Goal: Communication & Community: Answer question/provide support

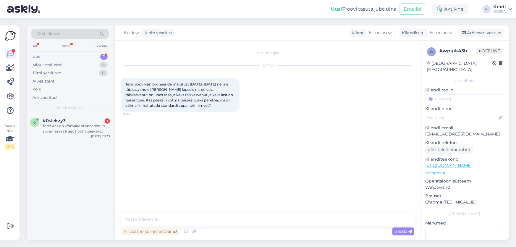
click at [96, 55] on div "Uus 1" at bounding box center [70, 57] width 78 height 8
click at [86, 121] on div "#0slekzy3 1" at bounding box center [76, 120] width 67 height 5
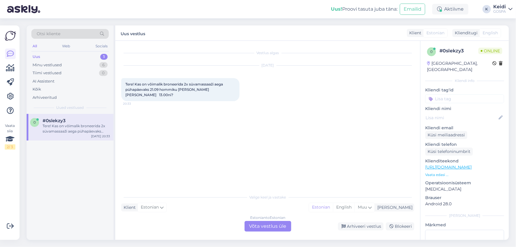
click at [270, 223] on div "Estonian to Estonian Võta vestlus üle" at bounding box center [268, 226] width 47 height 11
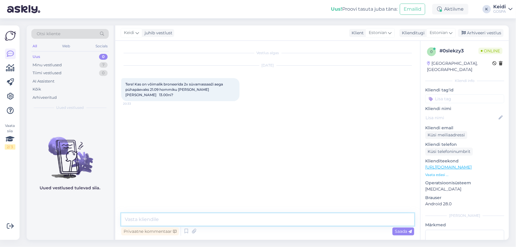
click at [239, 213] on textarea at bounding box center [267, 219] width 293 height 12
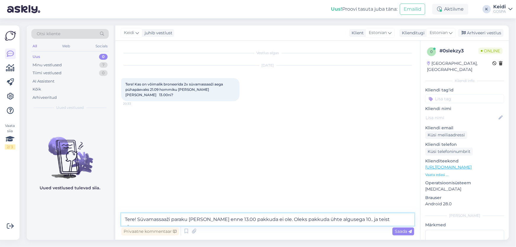
click at [353, 217] on textarea "Tere! Süvamassaaži paraku [PERSON_NAME] enne 13.00 pakkuda ei ole. Oleks pakkud…" at bounding box center [267, 219] width 293 height 12
click at [354, 219] on textarea "Tere! Süvamassaaži paraku [PERSON_NAME] enne 13.00 pakkuda ei ole. Oleks pakkud…" at bounding box center [267, 219] width 293 height 12
click at [402, 218] on textarea "Tere! Süvamassaaži paraku [PERSON_NAME] enne 13.00 pakkuda ei ole. Oleks pakkud…" at bounding box center [267, 219] width 293 height 12
type textarea "Tere! Süvamassaaži paraku [PERSON_NAME] enne 13.00 pakkuda ei ole. Oleks pakkud…"
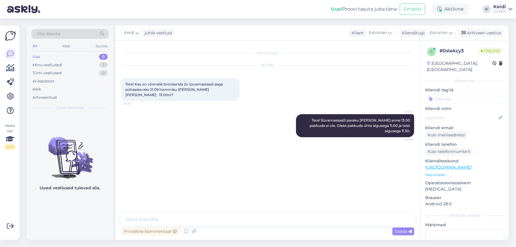
click at [249, 148] on div "Vestlus algas [DATE] Tere! Kas on võimalik broneerida 2x süvamassaaži aega püha…" at bounding box center [270, 127] width 299 height 161
click at [235, 147] on div "Vestlus algas [DATE] Tere! Kas on võimalik broneerida 2x süvamassaaži aega püha…" at bounding box center [270, 127] width 299 height 161
click at [256, 119] on div "Keidi Tere! Süvamassaaži paraku [PERSON_NAME] enne 13.00 pakkuda ei ole. Oleks …" at bounding box center [267, 126] width 293 height 36
click at [83, 63] on div "Minu vestlused 7" at bounding box center [70, 65] width 78 height 8
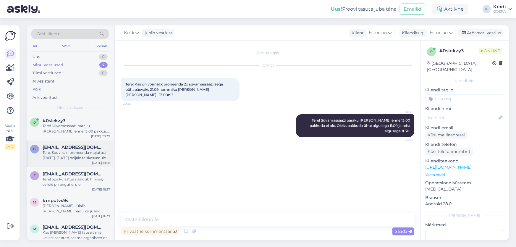
click at [103, 154] on div "Tere. Sooviksin broneerida majutust [DATE]-[DATE] neljale täiskasvanule [PERSON…" at bounding box center [76, 155] width 67 height 11
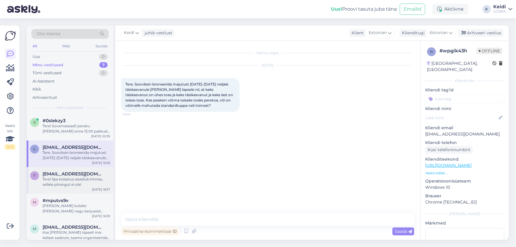
click at [100, 180] on div "Tere! Spa külastus sisaldub hinnas, sellele piirangut ei ole!" at bounding box center [76, 182] width 67 height 11
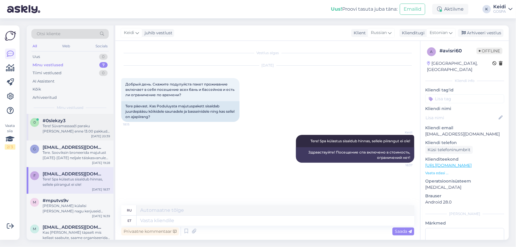
click at [90, 124] on div "Tere! Süvamassaaži paraku [PERSON_NAME] enne 13.00 pakkuda ei ole. Oleks pakkud…" at bounding box center [76, 128] width 67 height 11
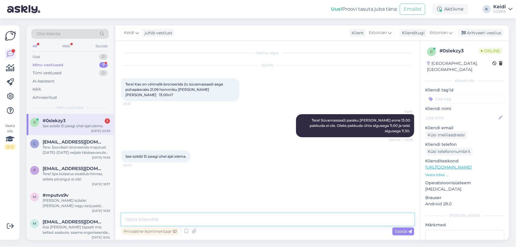
click at [175, 222] on textarea at bounding box center [267, 219] width 293 height 12
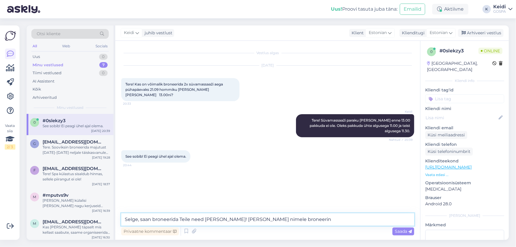
type textarea "Selge, saan broneerida Teile need [PERSON_NAME]! [PERSON_NAME] nimele broneerin?"
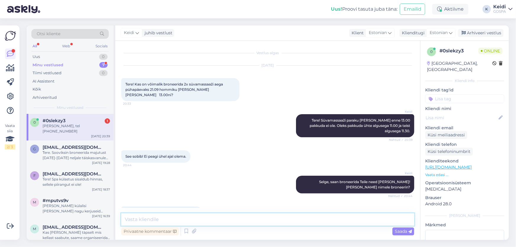
scroll to position [6, 0]
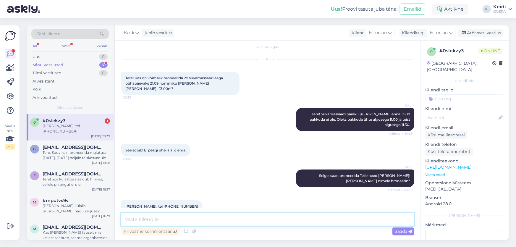
click at [157, 220] on textarea at bounding box center [267, 219] width 293 height 12
click at [184, 175] on div "[PERSON_NAME], saan broneerida Teile need [PERSON_NAME]! [PERSON_NAME] nimele b…" at bounding box center [267, 178] width 293 height 31
click at [180, 217] on textarea at bounding box center [267, 219] width 293 height 12
type textarea "T"
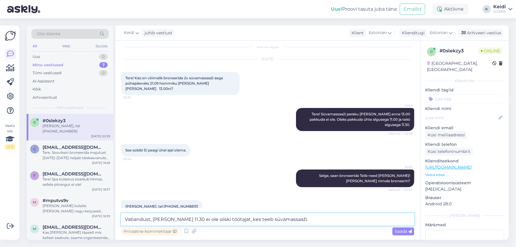
type textarea "Vabandust, [PERSON_NAME] 11.30 ei ole siiski töötajat, kes teeb süvamassaaži."
click at [394, 233] on div "Saada" at bounding box center [404, 232] width 22 height 8
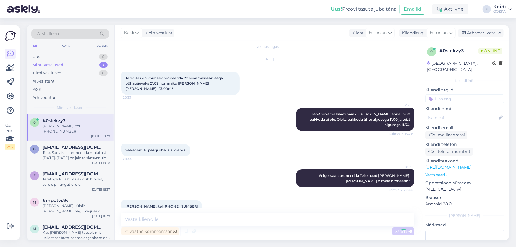
scroll to position [37, 0]
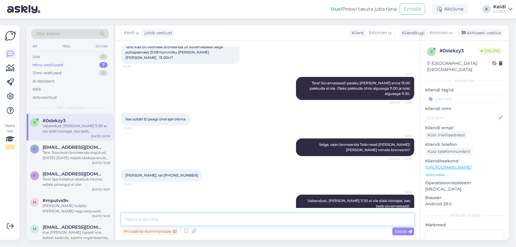
click at [330, 221] on textarea at bounding box center [267, 219] width 293 height 12
type textarea "K"
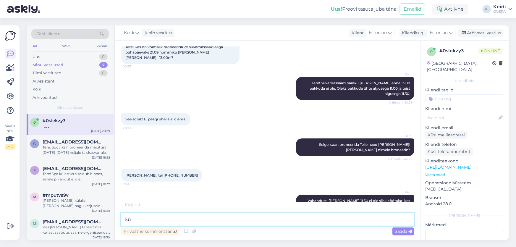
type textarea "S"
type textarea "Kas Teile mõni muu sobiv kellaaeg veel oleks?"
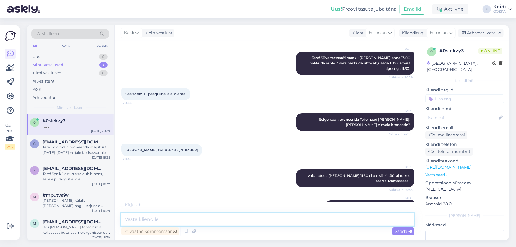
scroll to position [69, 0]
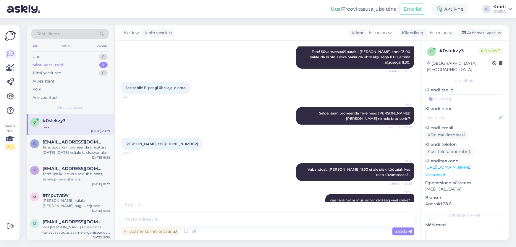
click at [233, 199] on div "Keidi Kas Teile mõni muu sobiv kellaaeg veel oleks? Nähtud ✓ 20:54" at bounding box center [267, 200] width 293 height 25
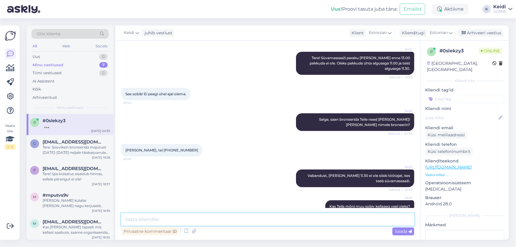
click at [225, 221] on textarea at bounding box center [267, 219] width 293 height 12
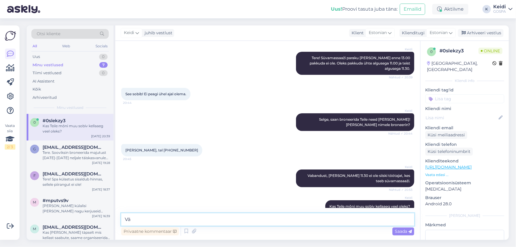
type textarea "V"
type textarea "n"
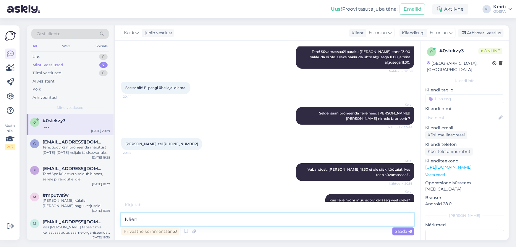
scroll to position [88, 0]
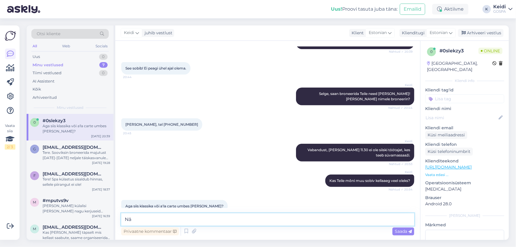
type textarea "N"
type textarea "K"
click at [221, 222] on textarea "Näen, et viibite Meil 19.-21. Kuupäeval" at bounding box center [267, 219] width 293 height 12
type textarea "Näen, et viibite Meil 19.-21. Kuupäeval"
drag, startPoint x: 226, startPoint y: 223, endPoint x: 76, endPoint y: 200, distance: 151.1
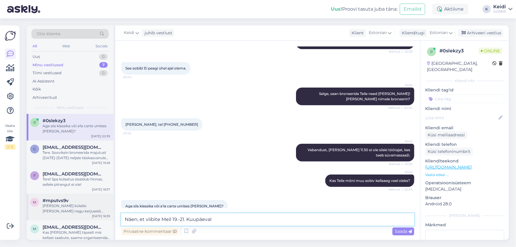
click at [76, 200] on div "Otsi kliente All Web Socials Uus 0 Minu vestlused 7 Tiimi vestlused 0 AI Assist…" at bounding box center [268, 132] width 483 height 215
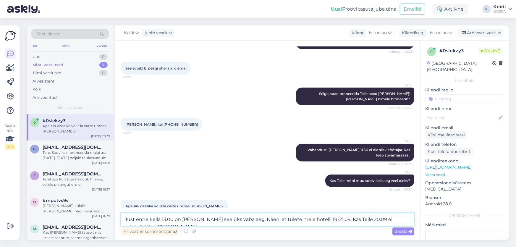
scroll to position [94, 0]
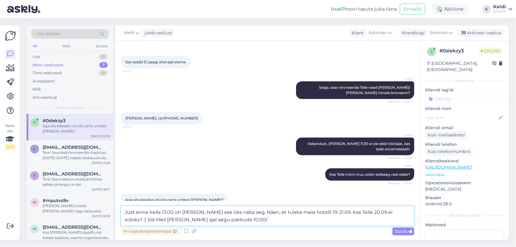
click at [199, 220] on textarea "Just enne kella 13.00 on [PERSON_NAME] see üks vaba aeg. Näen, et tulete meie h…" at bounding box center [267, 216] width 293 height 20
click at [260, 221] on textarea "Just enne kella 13.00 on [PERSON_NAME] see üks vaba aeg. Näen, et tulete meie h…" at bounding box center [267, 216] width 293 height 20
type textarea "Just enne kella 13.00 on [PERSON_NAME] see üks vaba aeg. Näen, et tulete meie h…"
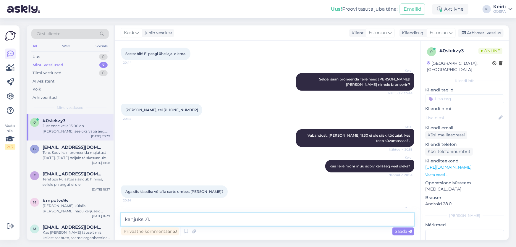
scroll to position [130, 0]
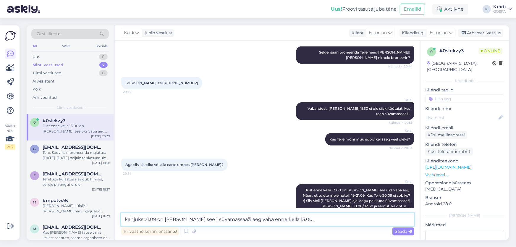
type textarea "kahjuks 21.09 on [PERSON_NAME] see 1 süvamassaaži aeg vaba enne kella 13.00.."
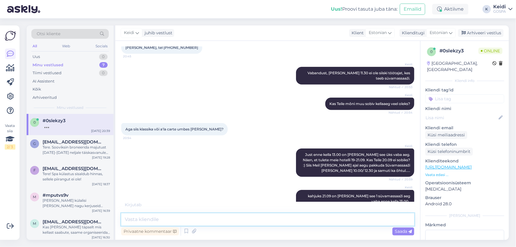
scroll to position [166, 0]
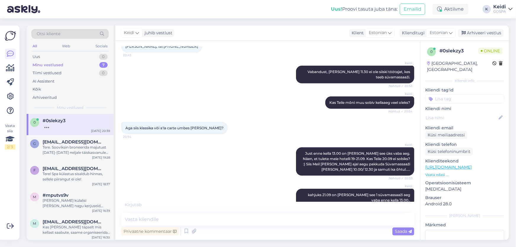
click at [251, 166] on div "Keidi Just enne kella 13.00 on [PERSON_NAME] see üks vaba aeg. Näen, et tulete …" at bounding box center [267, 161] width 293 height 41
click at [196, 182] on div "Keidi kahjuks 21.09 on [PERSON_NAME] see 1 süvamassaaži aeg vaba enne kella 13.…" at bounding box center [267, 197] width 293 height 31
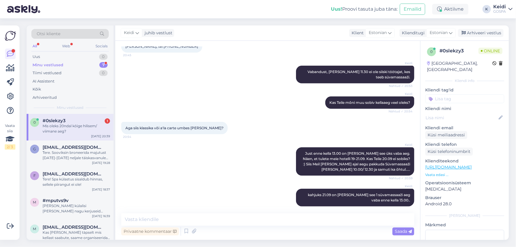
scroll to position [186, 0]
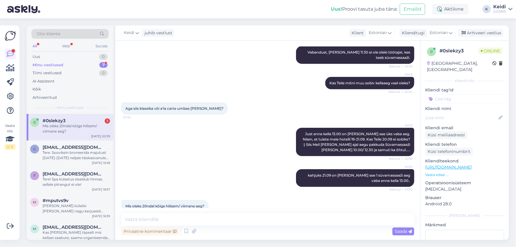
click at [201, 228] on div "Privaatne kommentaar Saada" at bounding box center [267, 231] width 293 height 11
click at [196, 215] on textarea at bounding box center [267, 219] width 293 height 12
type textarea "Algusega 19.30 saaksime pakkuda Süvamassaaži"
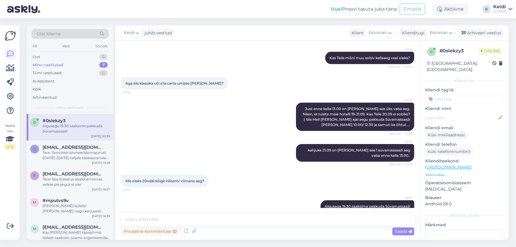
click at [223, 109] on div "Keidi Just enne kella 13.00 on [PERSON_NAME] see üks vaba aeg. Näen, et tulete …" at bounding box center [267, 116] width 293 height 41
click at [309, 220] on textarea at bounding box center [267, 219] width 293 height 12
type textarea "Vabandust, 18.30"
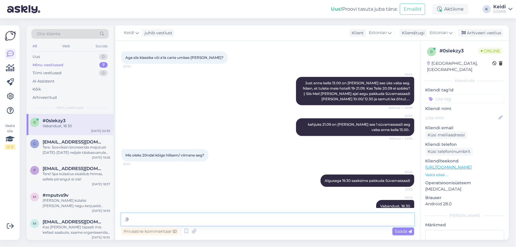
type textarea "."
type textarea ":)"
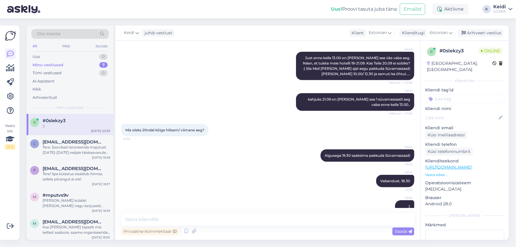
click at [169, 153] on div "Keidi Algusega 19.30 saaksime pakkuda Süvamassaaži 21:03" at bounding box center [267, 155] width 293 height 25
click at [265, 149] on div "Keidi Algusega 19.30 saaksime pakkuda Süvamassaaži 21:03" at bounding box center [267, 155] width 293 height 25
click at [256, 178] on div "Keidi Vabandust, 18.30 21:03" at bounding box center [267, 180] width 293 height 25
click at [87, 54] on div "Uus 0" at bounding box center [70, 57] width 78 height 8
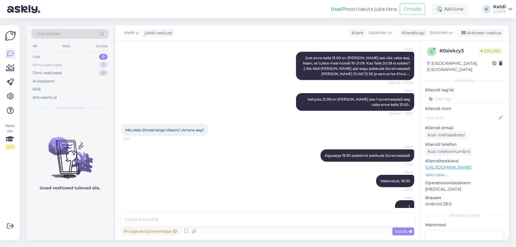
click at [86, 66] on div "Minu vestlused 7" at bounding box center [70, 65] width 78 height 8
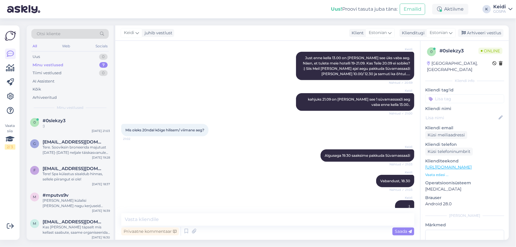
click at [254, 172] on div "Keidi Vabandust, 18.30 Nähtud ✓ 21:03" at bounding box center [267, 180] width 293 height 25
click at [212, 168] on div "Keidi Vabandust, 18.30 Nähtud ✓ 21:03" at bounding box center [267, 180] width 293 height 25
click at [212, 216] on textarea at bounding box center [267, 219] width 293 height 12
type textarea "s"
click at [202, 216] on textarea "Saan ka panna 19.00 kui see Teile paremini sobib." at bounding box center [267, 219] width 293 height 12
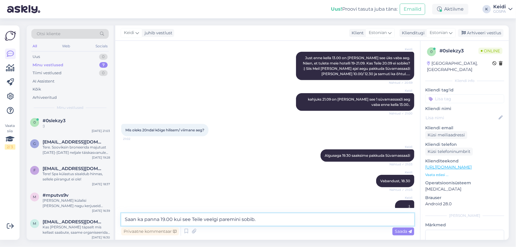
click at [254, 218] on textarea "Saan ka panna 19.00 kui see Teile veelgi paremini sobib." at bounding box center [267, 219] width 293 height 12
type textarea "Saan ka panna 19.00 kui see Teile veelgi paremini sobiks."
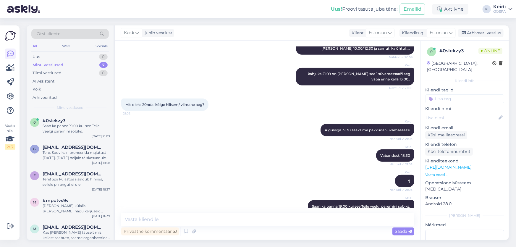
click at [247, 199] on div "Keidi Saan ka panna 19.00 kui see Teile veelgi paremini sobiks. 21:06" at bounding box center [267, 206] width 293 height 25
click at [266, 168] on div "Keidi :) Nähtud ✓ 21:03" at bounding box center [267, 180] width 293 height 25
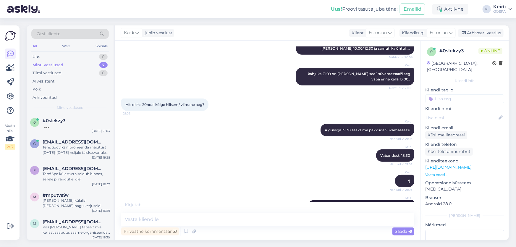
click at [251, 119] on div "Keidi Algusega 19.30 saaksime pakkuda Süvamassaaži Nähtud ✓ 21:03" at bounding box center [267, 129] width 293 height 25
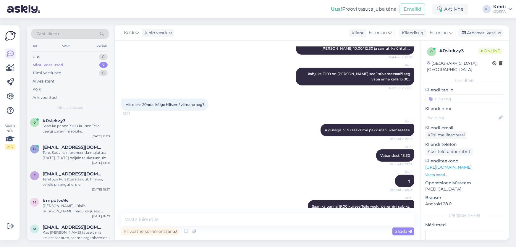
click at [197, 168] on div "Keidi :) Nähtud ✓ 21:03" at bounding box center [267, 180] width 293 height 25
click at [72, 145] on span "[EMAIL_ADDRESS][DOMAIN_NAME]" at bounding box center [74, 147] width 62 height 5
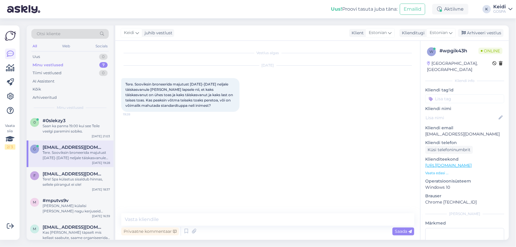
scroll to position [0, 0]
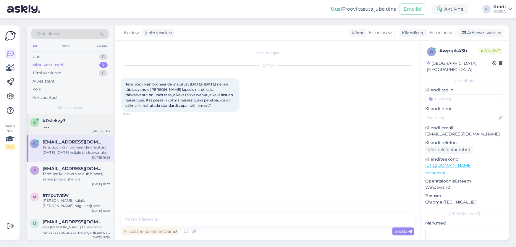
click at [87, 117] on div "0 #0slekzy3 [DATE] 21:03" at bounding box center [70, 124] width 87 height 21
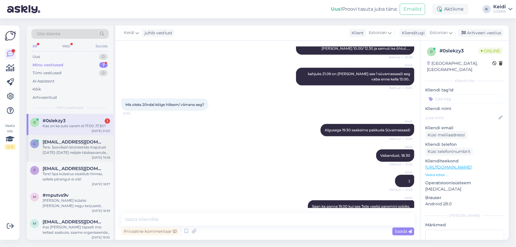
scroll to position [313, 0]
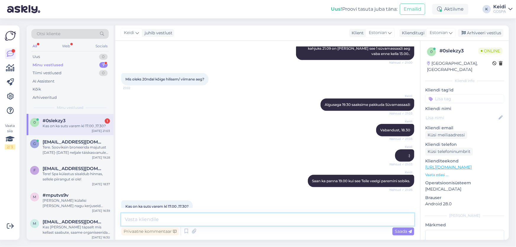
click at [200, 220] on textarea at bounding box center [267, 219] width 293 height 12
click at [208, 168] on div "Keidi Saan ka panna 19.00 kui see Teile veelgi paremini sobiks. Nähtud ✓ 21:06" at bounding box center [267, 180] width 293 height 25
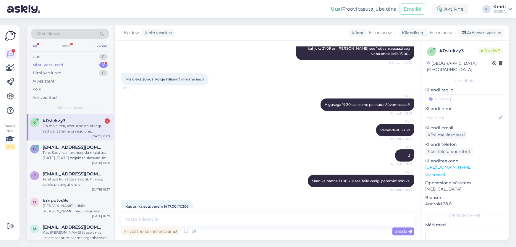
scroll to position [344, 0]
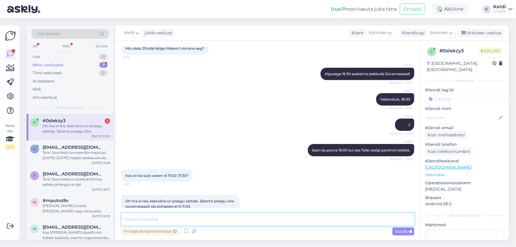
click at [183, 217] on textarea at bounding box center [267, 219] width 293 height 12
type textarea "t"
type textarea "T"
type textarea "H"
click at [183, 212] on div "Vestlus algas [DATE] Tere! Kas on võimalik broneerida 2x süvamassaaži aega püha…" at bounding box center [267, 140] width 305 height 199
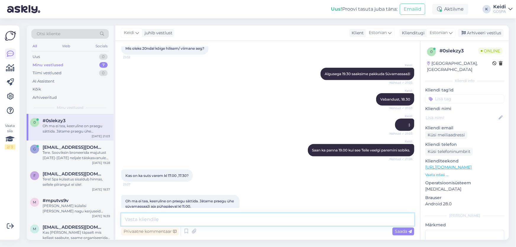
click at [183, 214] on textarea at bounding box center [267, 219] width 293 height 12
type textarea "K"
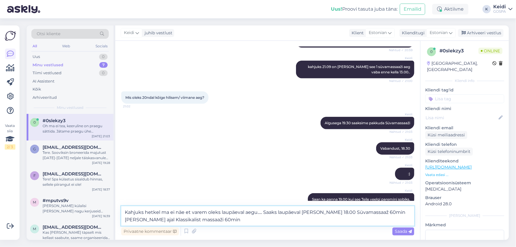
scroll to position [351, 0]
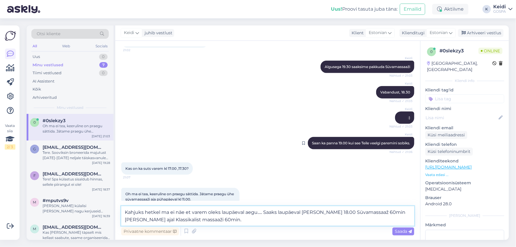
type textarea "Kahjuks hetkel ma ei näe et varem oleks laupäeval aegu..... Saaks laupäeval [PE…"
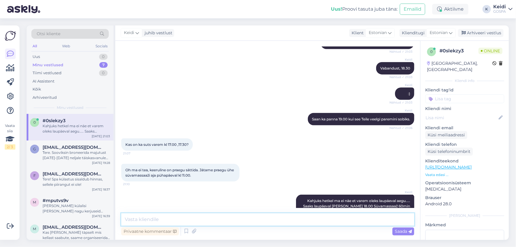
scroll to position [380, 0]
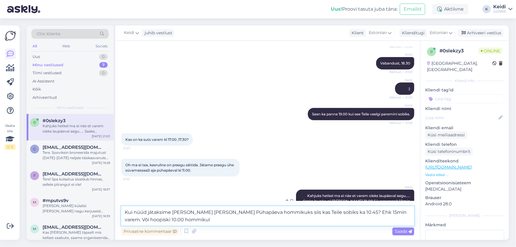
type textarea "Kui nüüd jätaksime [PERSON_NAME] [PERSON_NAME] Pühapäeva hommikuks siis kas Tei…"
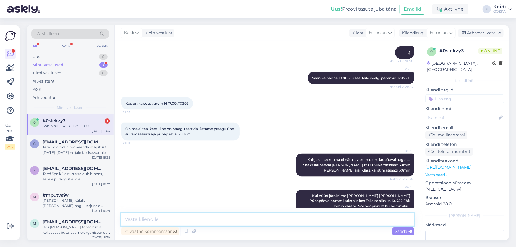
scroll to position [441, 0]
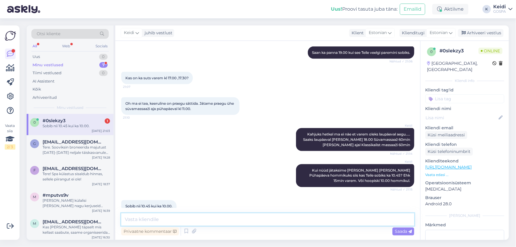
click at [222, 221] on textarea at bounding box center [267, 219] width 293 height 12
type textarea "Teie saate valida ;)"
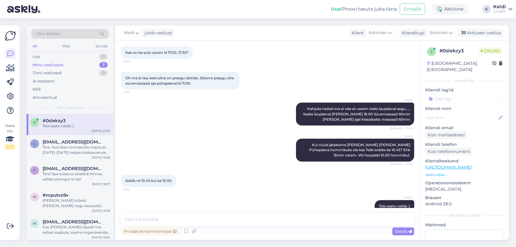
click at [269, 194] on div "[PERSON_NAME] saate valida ;) 21:17" at bounding box center [267, 206] width 293 height 25
click at [316, 221] on textarea at bounding box center [267, 219] width 293 height 12
click at [309, 194] on div "[PERSON_NAME] saate valida ;) Nähtud ✓ 21:17" at bounding box center [267, 206] width 293 height 25
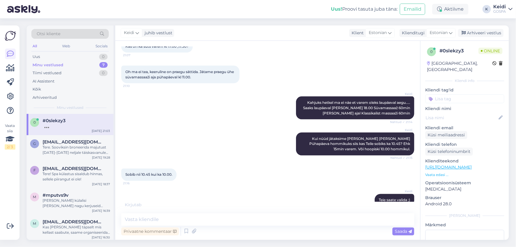
scroll to position [492, 0]
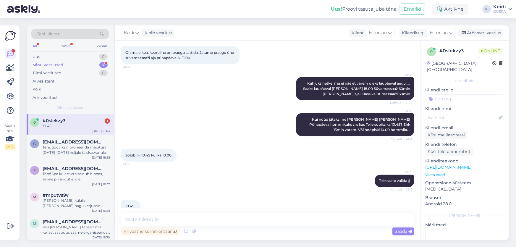
click at [164, 211] on div "Vestlus algas [DATE] Tere! Kas on võimalik broneerida 2x süvamassaaži aega püha…" at bounding box center [267, 140] width 305 height 199
click at [165, 217] on textarea at bounding box center [267, 219] width 293 height 12
type textarea "Hästi! Edastan kinnituse Teile meilile! :)"
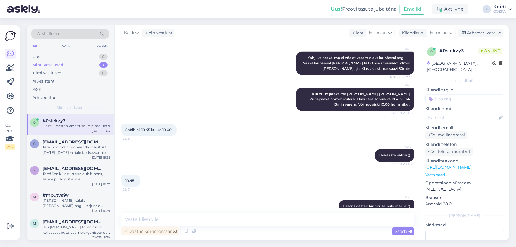
click at [271, 169] on div "10.45 21:17" at bounding box center [267, 180] width 293 height 25
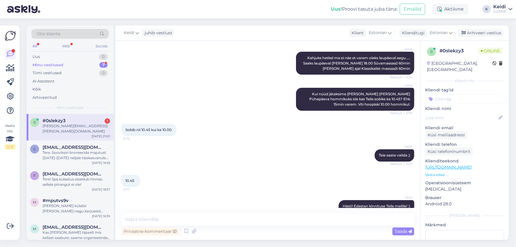
scroll to position [543, 0]
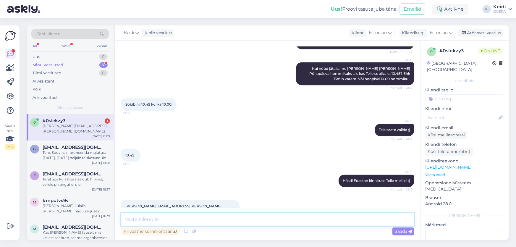
click at [173, 220] on textarea at bounding box center [267, 219] width 293 height 12
type textarea "Edastan Teile sinna!"
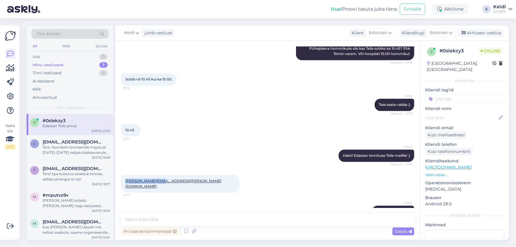
drag, startPoint x: 160, startPoint y: 170, endPoint x: 123, endPoint y: 170, distance: 37.6
click at [123, 175] on div "[PERSON_NAME][EMAIL_ADDRESS][PERSON_NAME][DOMAIN_NAME] 21:17" at bounding box center [180, 184] width 118 height 18
copy link "[PERSON_NAME][EMAIL_ADDRESS][PERSON_NAME][DOMAIN_NAME]"
click at [193, 175] on div "[PERSON_NAME][EMAIL_ADDRESS][PERSON_NAME][DOMAIN_NAME] 21:17" at bounding box center [267, 184] width 293 height 31
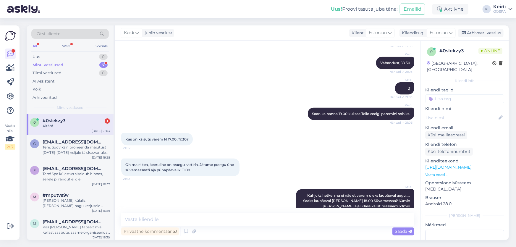
scroll to position [594, 0]
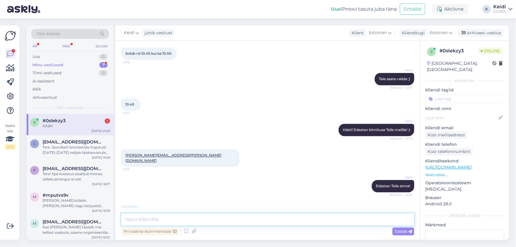
click at [154, 217] on textarea at bounding box center [267, 219] width 293 height 12
type textarea "Ilusat õhtut ja peatse kohtumiseni juba Gospas!"
